Goal: Communication & Community: Participate in discussion

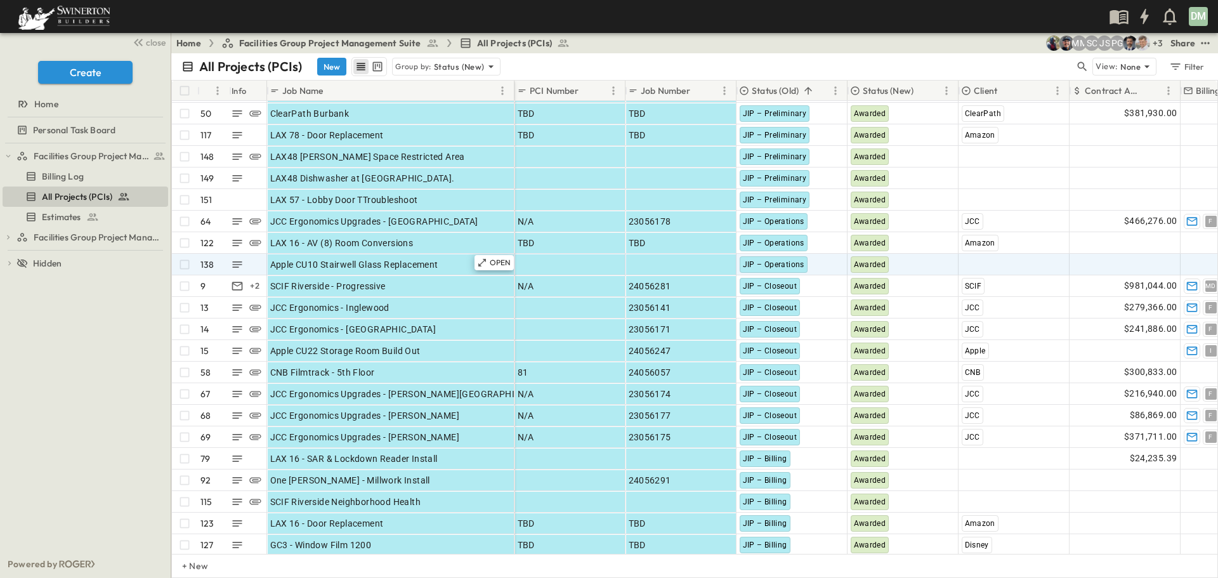
scroll to position [63, 0]
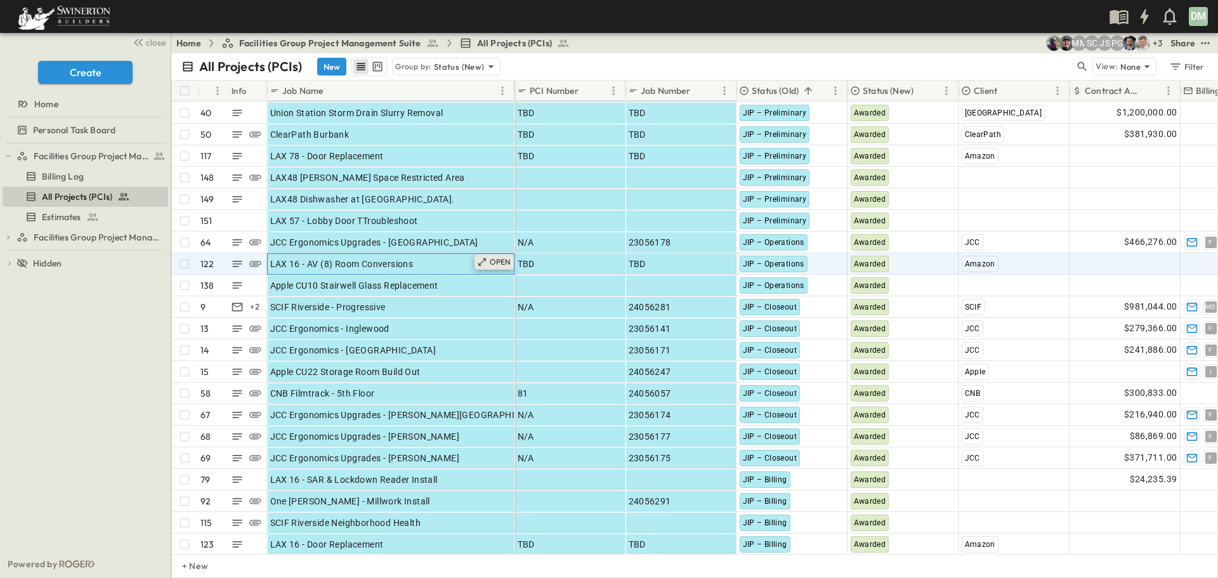
click at [494, 264] on p "OPEN" at bounding box center [501, 262] width 22 height 10
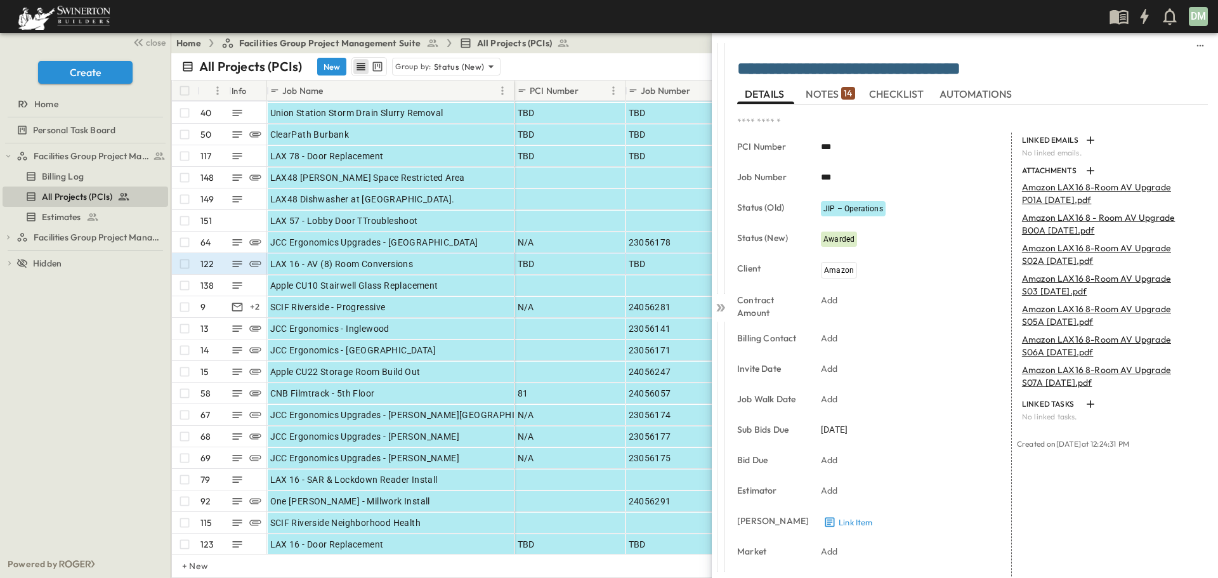
click at [832, 91] on span "NOTES 14" at bounding box center [830, 93] width 49 height 11
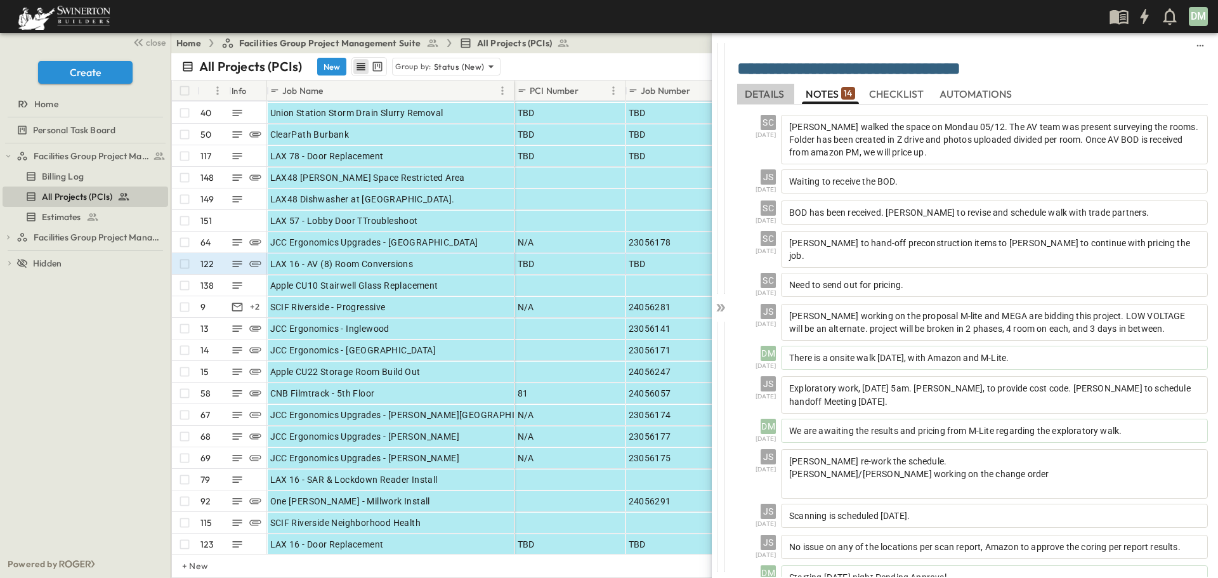
click at [767, 93] on span "DETAILS" at bounding box center [766, 93] width 42 height 11
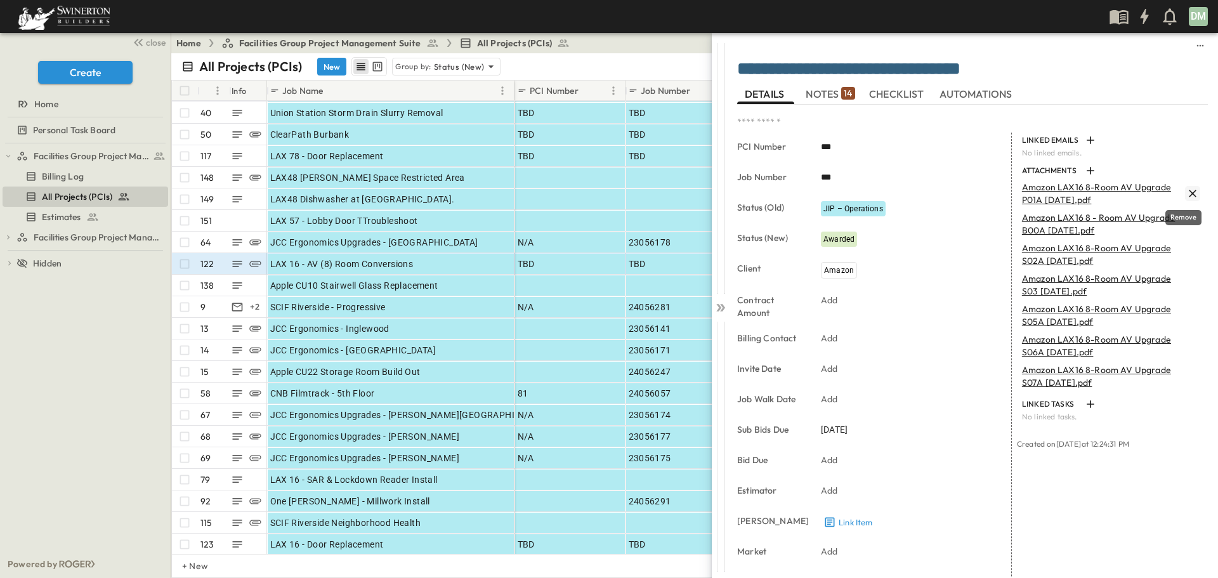
click at [1186, 190] on icon "Remove" at bounding box center [1192, 193] width 13 height 13
click at [1189, 191] on icon "Remove" at bounding box center [1193, 194] width 8 height 8
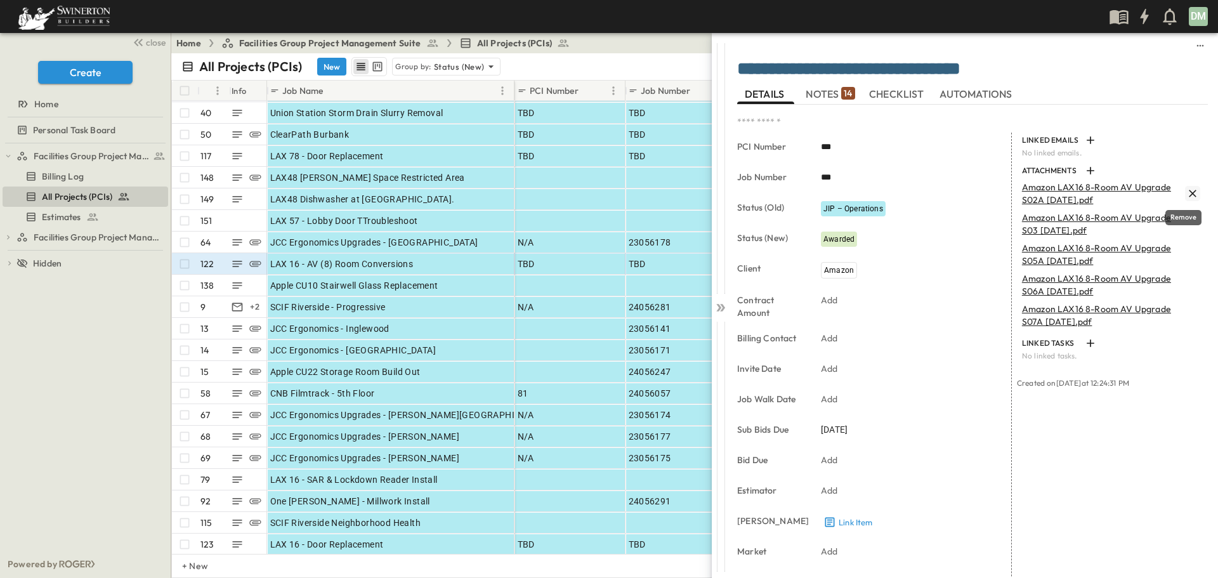
click at [1186, 193] on icon "Remove" at bounding box center [1192, 193] width 13 height 13
click at [1189, 197] on icon "Remove" at bounding box center [1193, 194] width 8 height 8
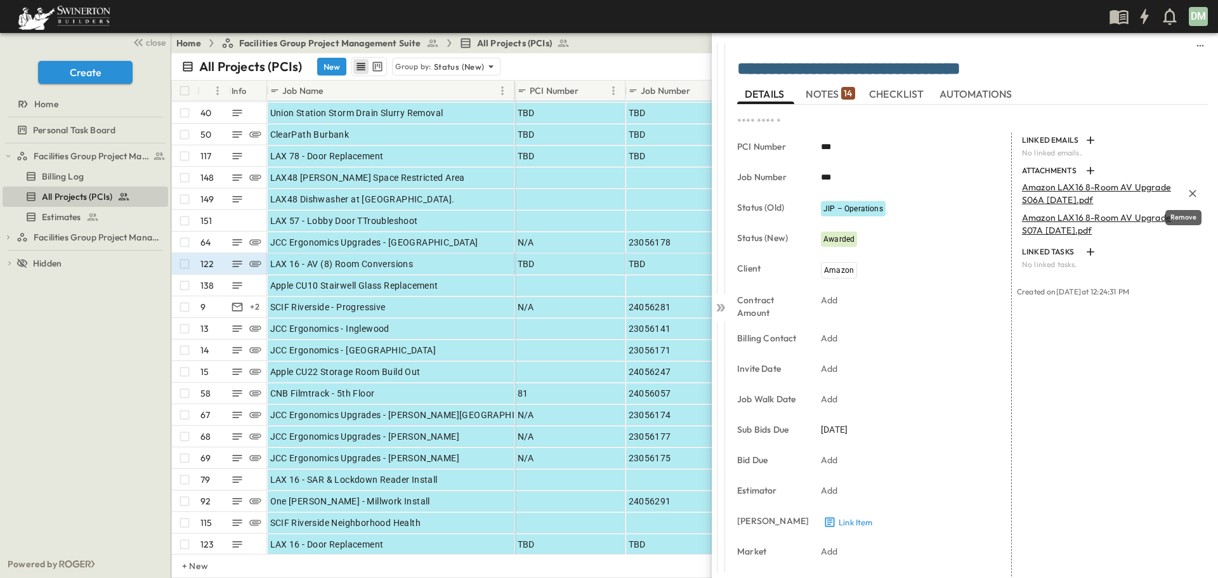
click at [1189, 197] on icon "Remove" at bounding box center [1193, 194] width 8 height 8
click at [1087, 168] on icon "button" at bounding box center [1090, 170] width 13 height 13
click at [822, 91] on span "NOTES 14" at bounding box center [830, 93] width 49 height 11
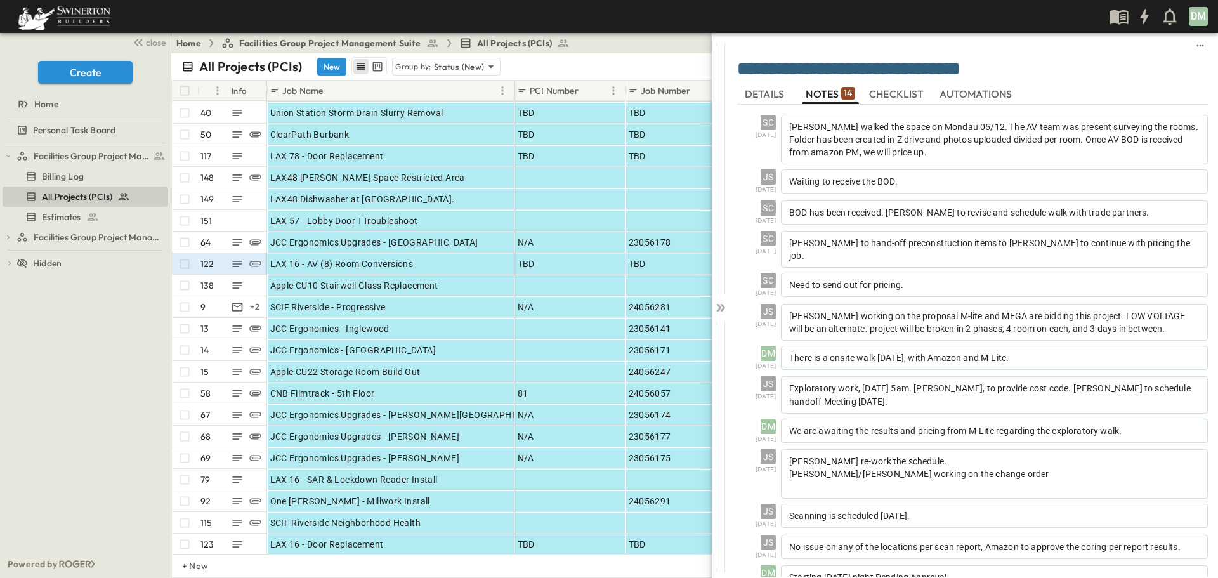
scroll to position [108, 0]
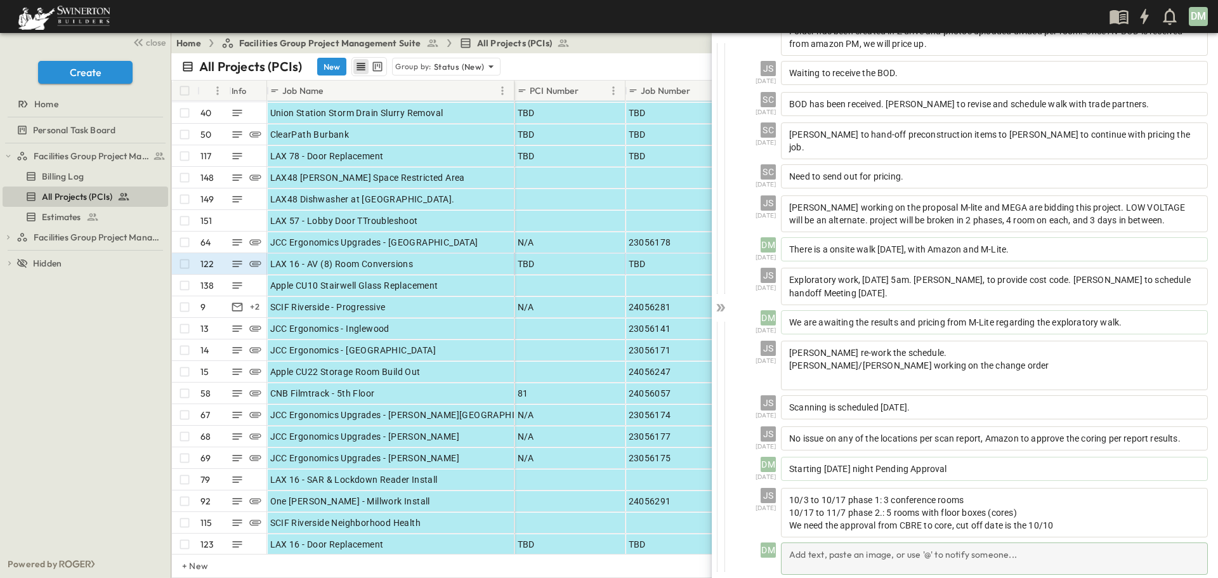
click at [804, 542] on div "Add text, paste an image, or use '@' to notify someone..." at bounding box center [994, 558] width 427 height 32
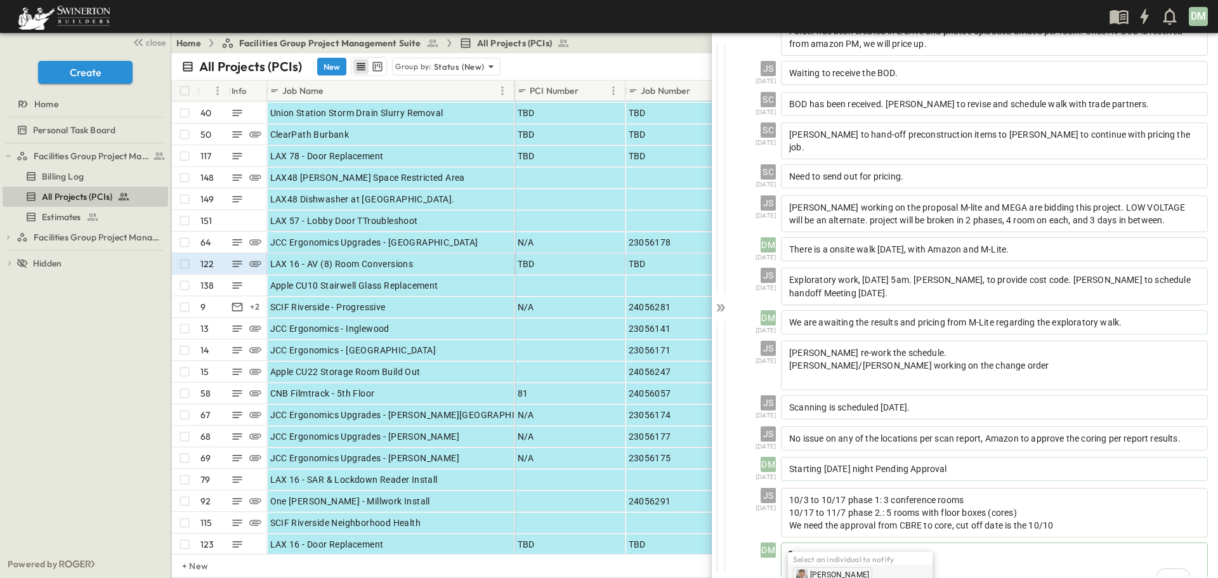
scroll to position [119, 0]
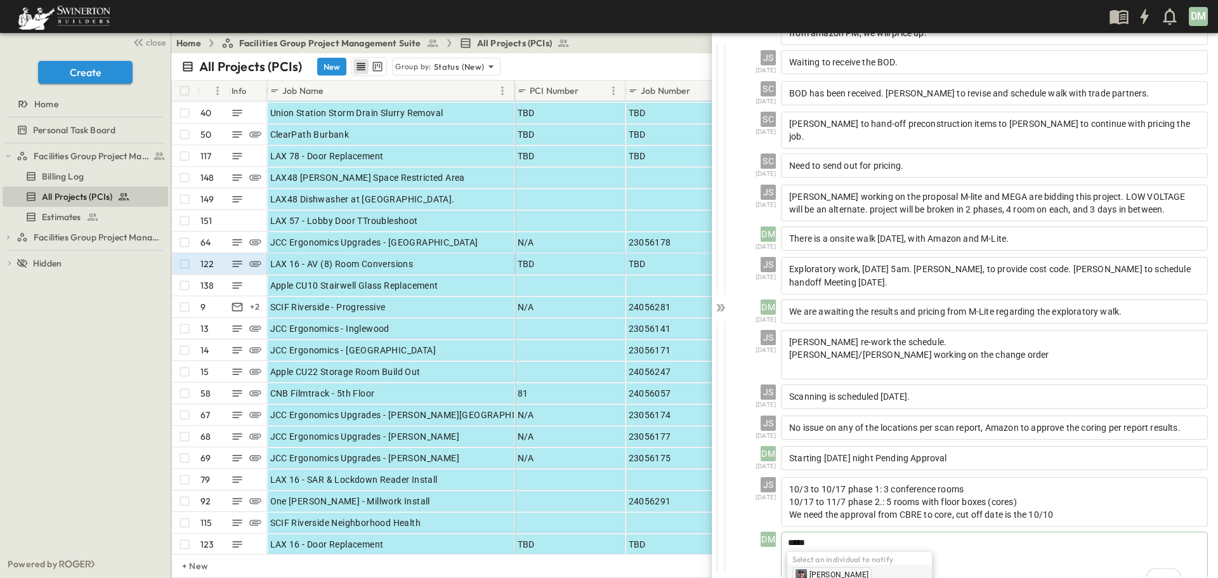
click at [834, 572] on span "[PERSON_NAME]" at bounding box center [839, 575] width 59 height 10
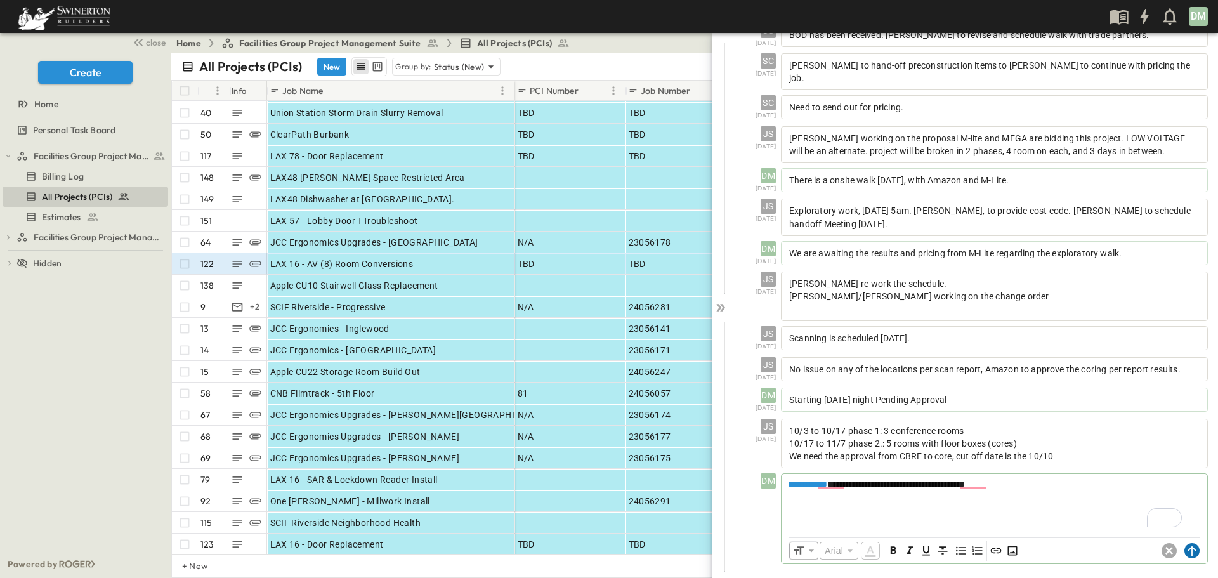
click at [1184, 551] on circle at bounding box center [1191, 550] width 15 height 15
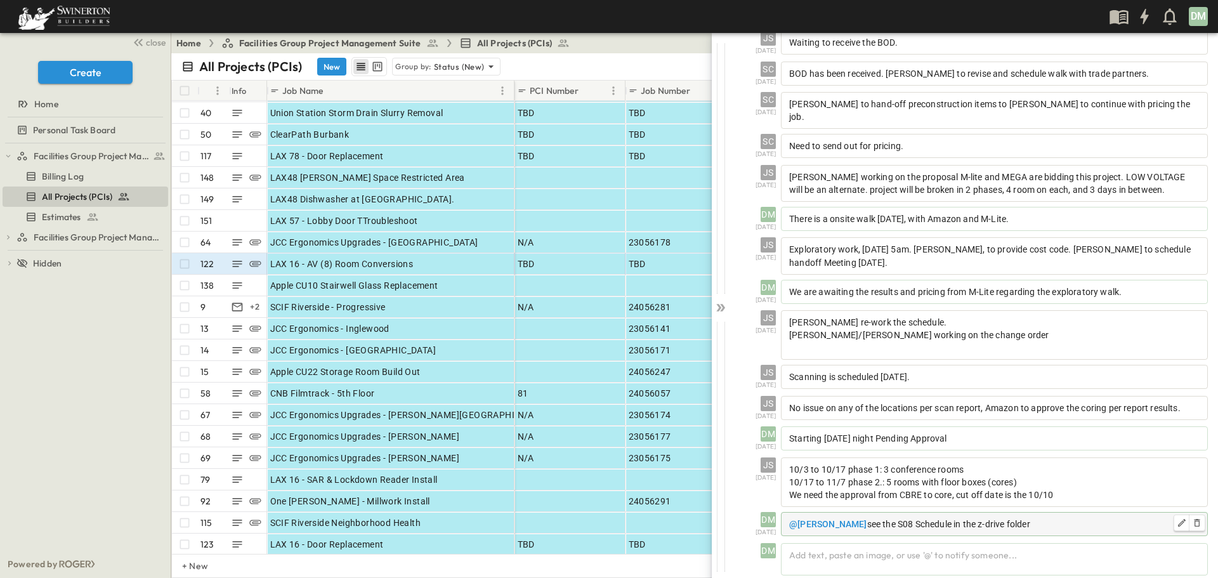
scroll to position [0, 0]
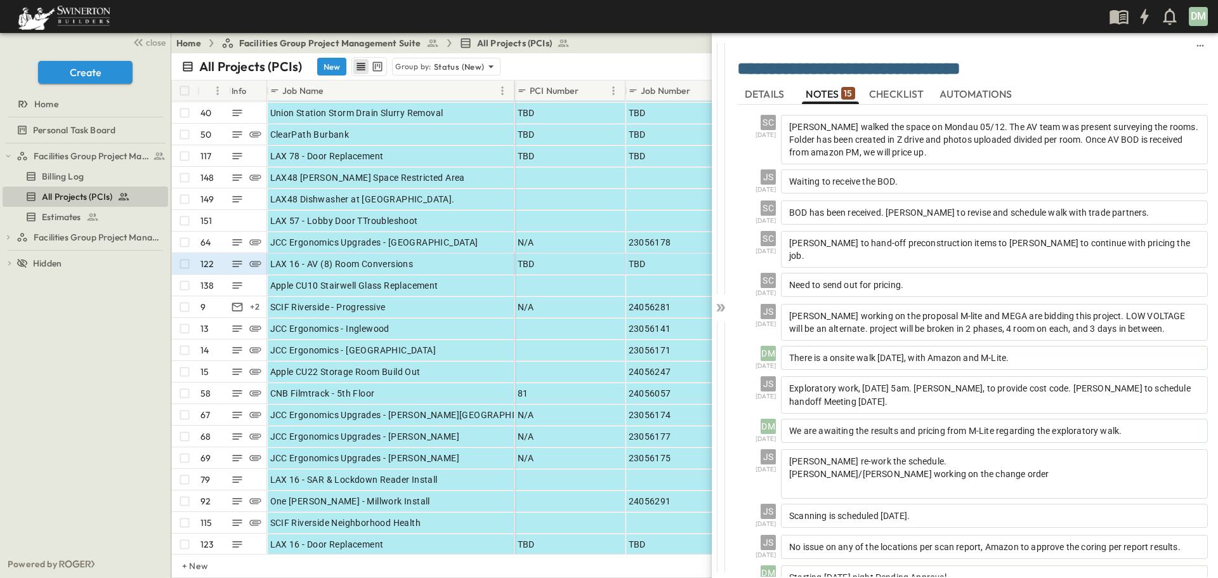
click at [766, 96] on span "DETAILS" at bounding box center [766, 93] width 42 height 11
